Goal: Information Seeking & Learning: Understand process/instructions

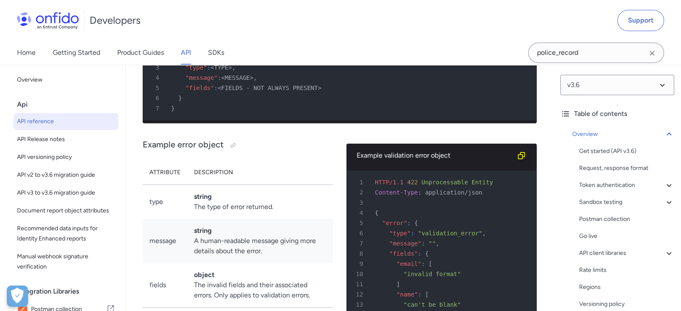
scroll to position [191, 0]
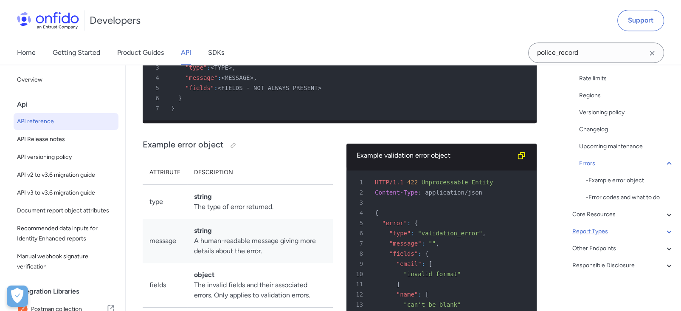
click at [614, 234] on div "Report Types" at bounding box center [623, 231] width 102 height 10
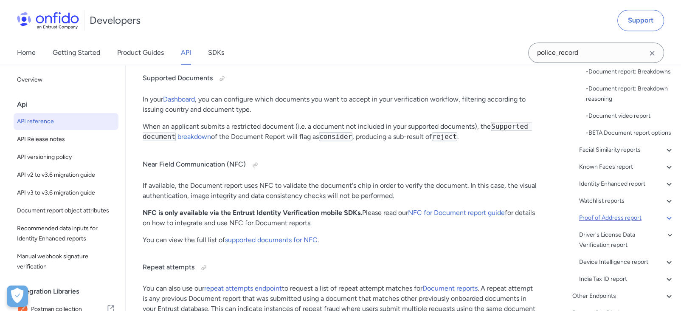
click at [619, 223] on div "Proof of Address report" at bounding box center [626, 218] width 95 height 10
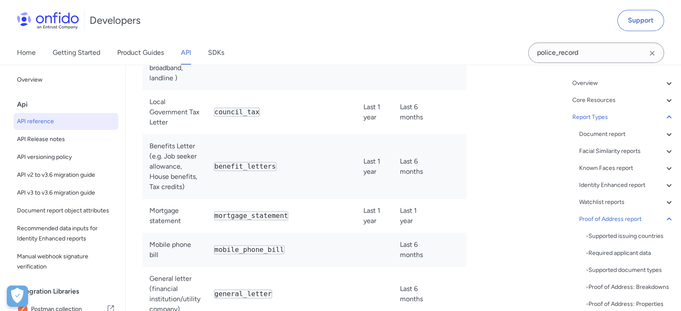
scroll to position [50, 0]
click at [628, 132] on div "Document report" at bounding box center [626, 135] width 95 height 10
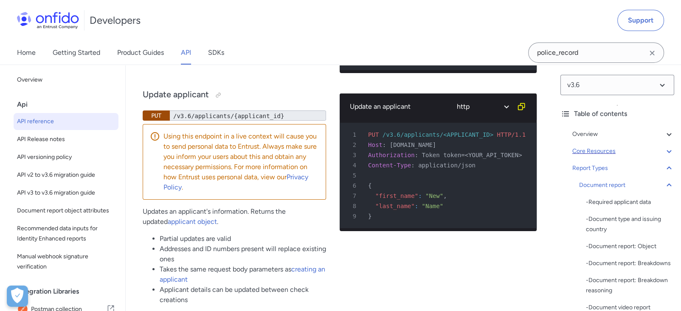
click at [619, 152] on div "Core Resources" at bounding box center [623, 151] width 102 height 10
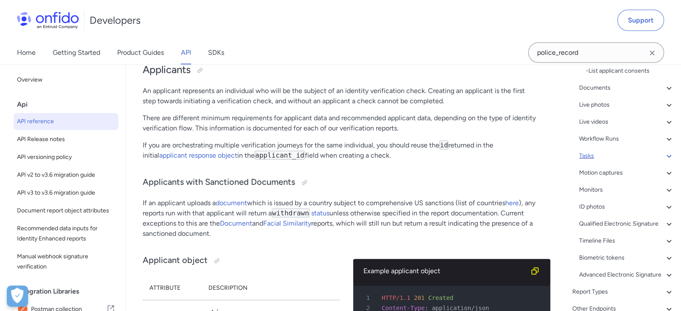
scroll to position [329, 0]
click at [602, 205] on div "ID photos" at bounding box center [626, 205] width 95 height 10
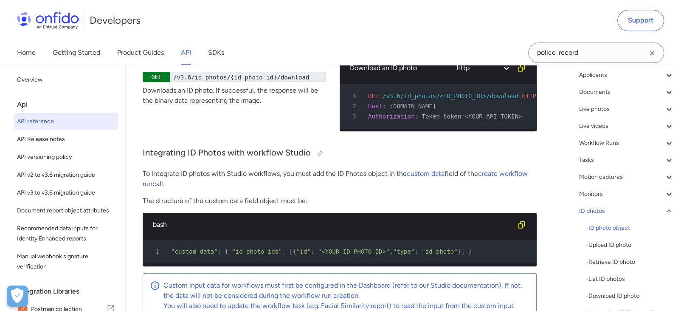
scroll to position [93, 0]
click at [609, 173] on div "Motion captures" at bounding box center [626, 177] width 95 height 10
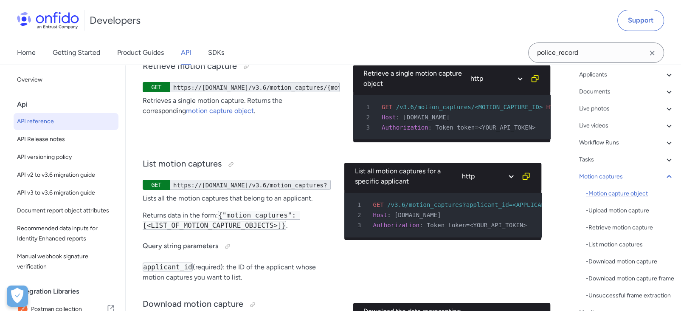
click at [615, 195] on div "- Motion capture object" at bounding box center [630, 193] width 88 height 10
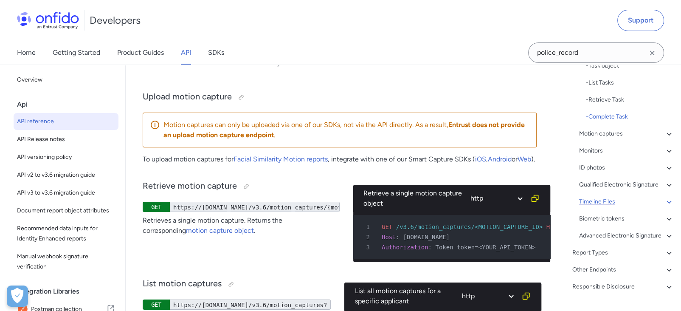
scroll to position [246, 0]
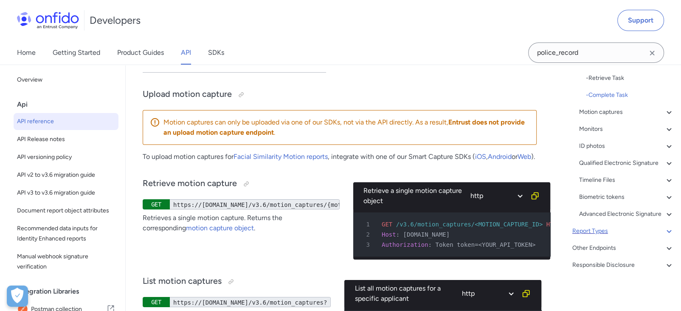
click at [612, 235] on div "Report Types" at bounding box center [623, 231] width 102 height 10
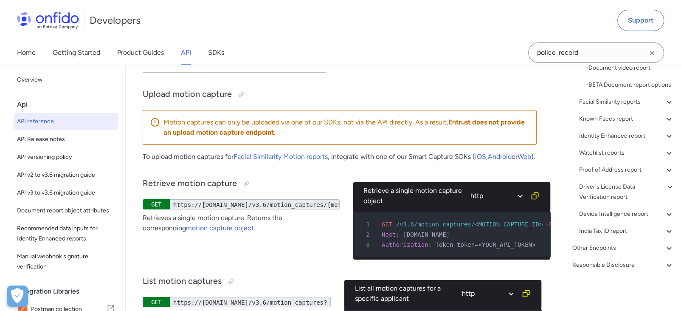
scroll to position [34164, 0]
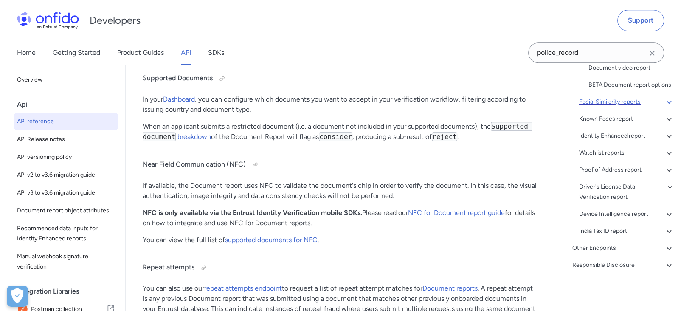
click at [612, 107] on div "Facial Similarity reports" at bounding box center [626, 102] width 95 height 10
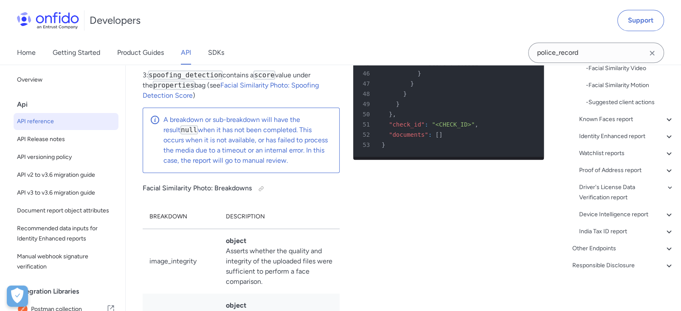
scroll to position [43606, 0]
click at [640, 85] on div "- Facial Similarity Motion" at bounding box center [630, 85] width 88 height 10
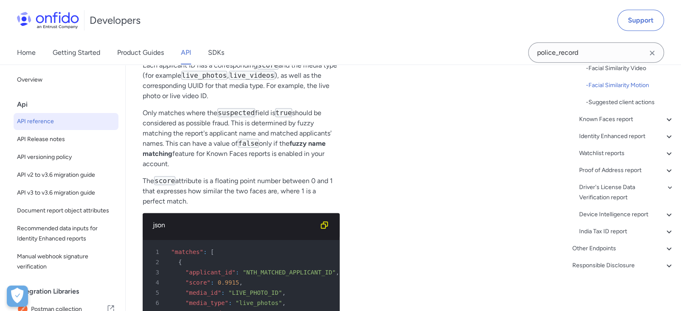
scroll to position [52324, 0]
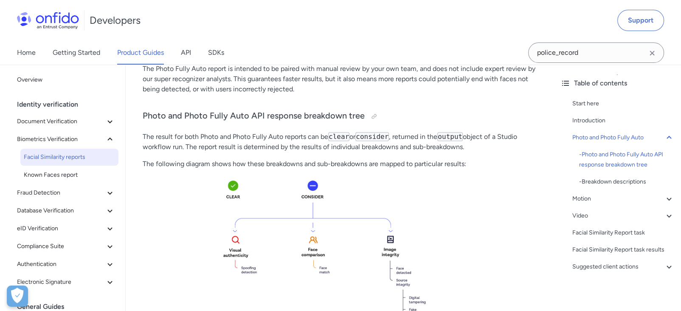
scroll to position [329, 0]
click at [218, 54] on link "SDKs" at bounding box center [216, 53] width 16 height 24
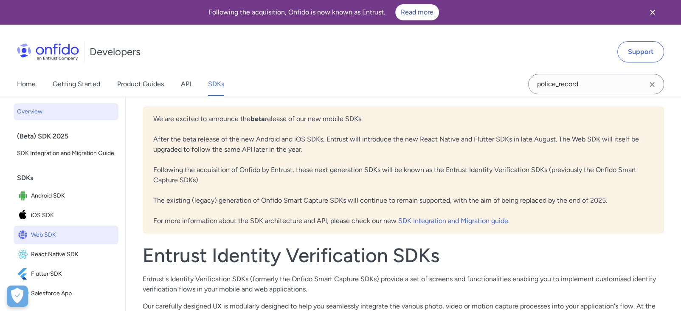
click at [51, 241] on span "Web SDK" at bounding box center [73, 235] width 84 height 12
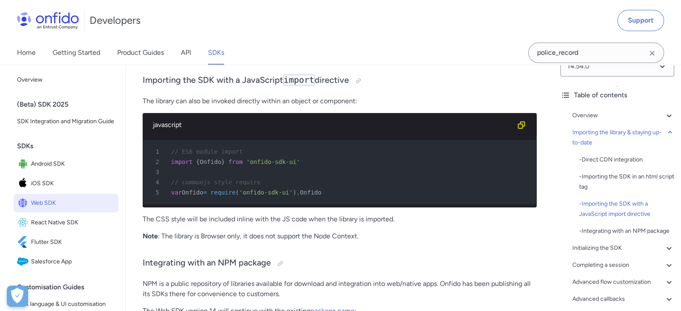
scroll to position [993, 0]
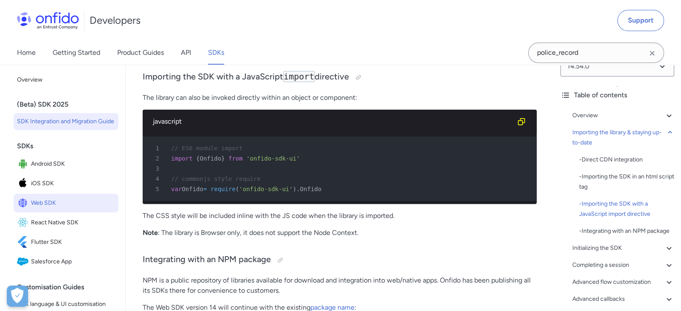
click at [37, 119] on span "SDK Integration and Migration Guide" at bounding box center [66, 121] width 98 height 10
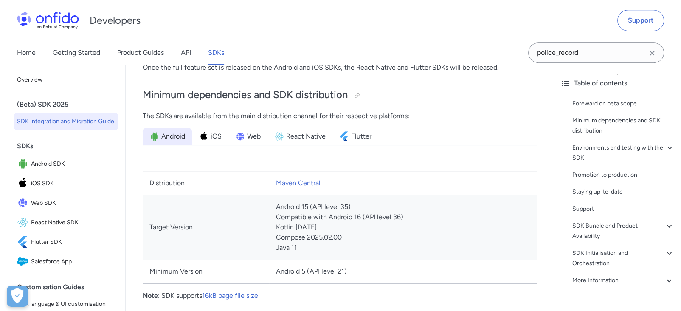
scroll to position [424, 0]
click at [240, 135] on img at bounding box center [240, 136] width 10 height 10
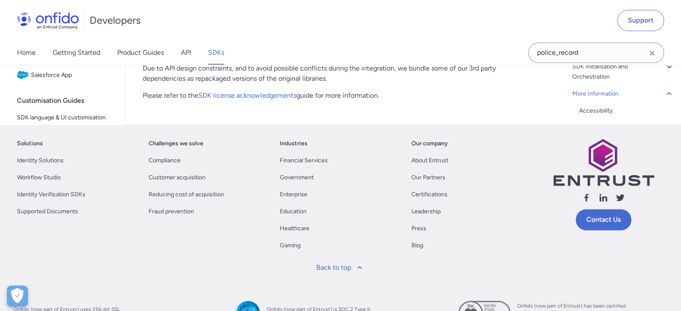
scroll to position [14286, 0]
click at [63, 189] on link "Identity Verification SDKs" at bounding box center [51, 194] width 68 height 10
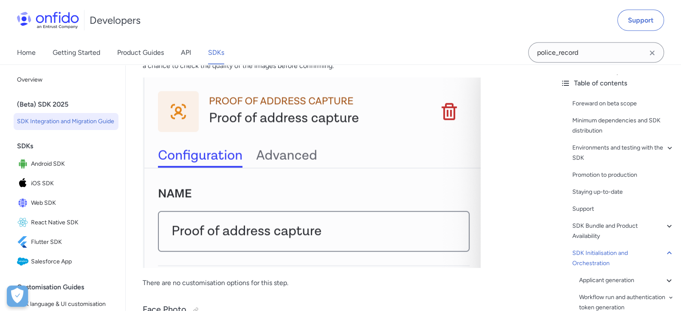
scroll to position [14994, 0]
click at [57, 209] on span "Web SDK" at bounding box center [73, 203] width 84 height 12
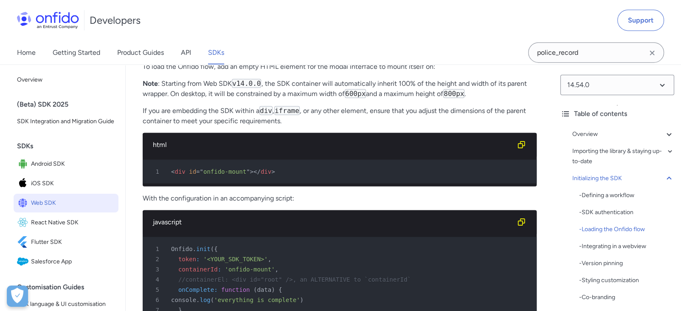
scroll to position [2074, 0]
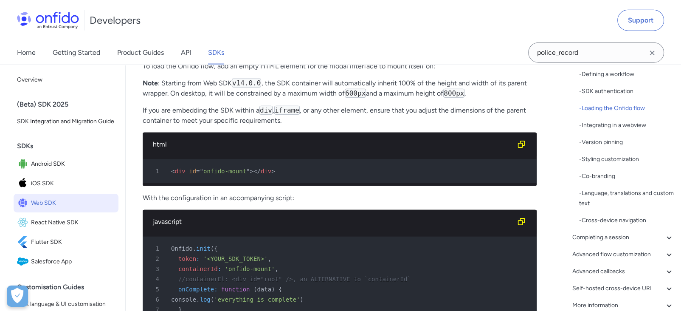
click at [502, 126] on p "If you are embedding the SDK within a div , iframe , or any other element, ensu…" at bounding box center [340, 115] width 394 height 20
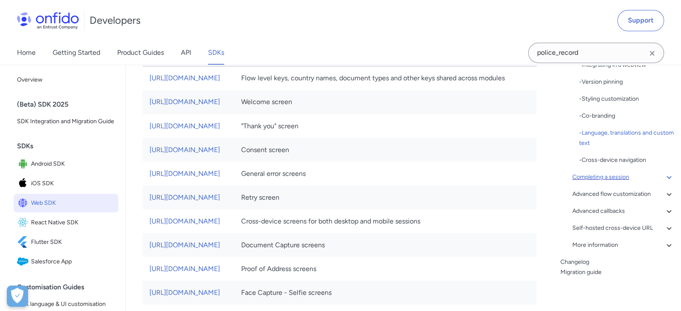
scroll to position [4858, 0]
click at [617, 248] on div "More information" at bounding box center [623, 245] width 102 height 10
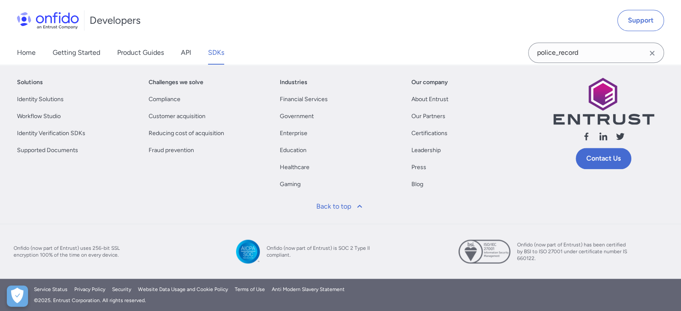
scroll to position [73, 0]
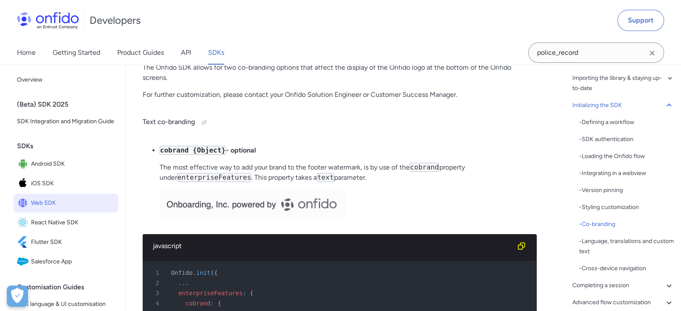
scroll to position [3601, 0]
